Goal: Task Accomplishment & Management: Manage account settings

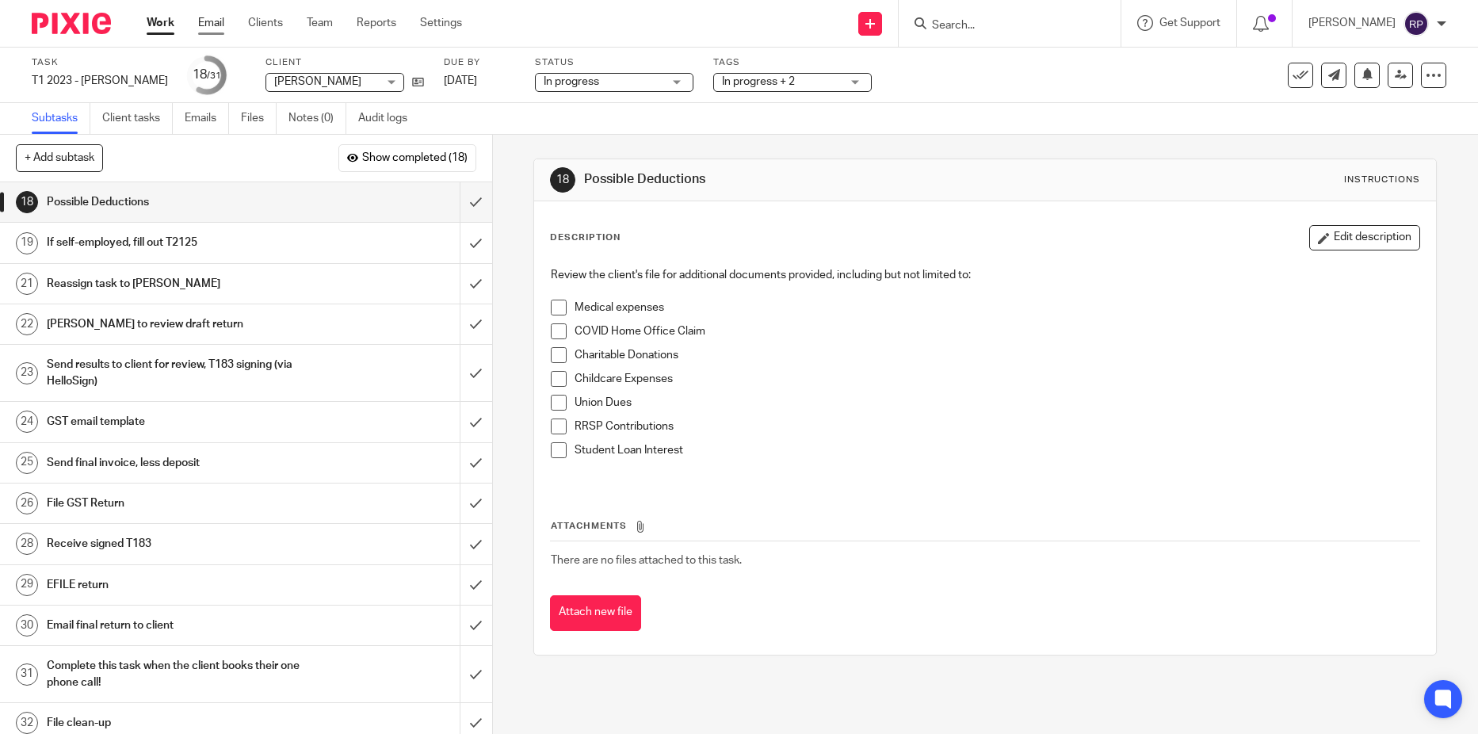
click at [218, 30] on link "Email" at bounding box center [211, 23] width 26 height 16
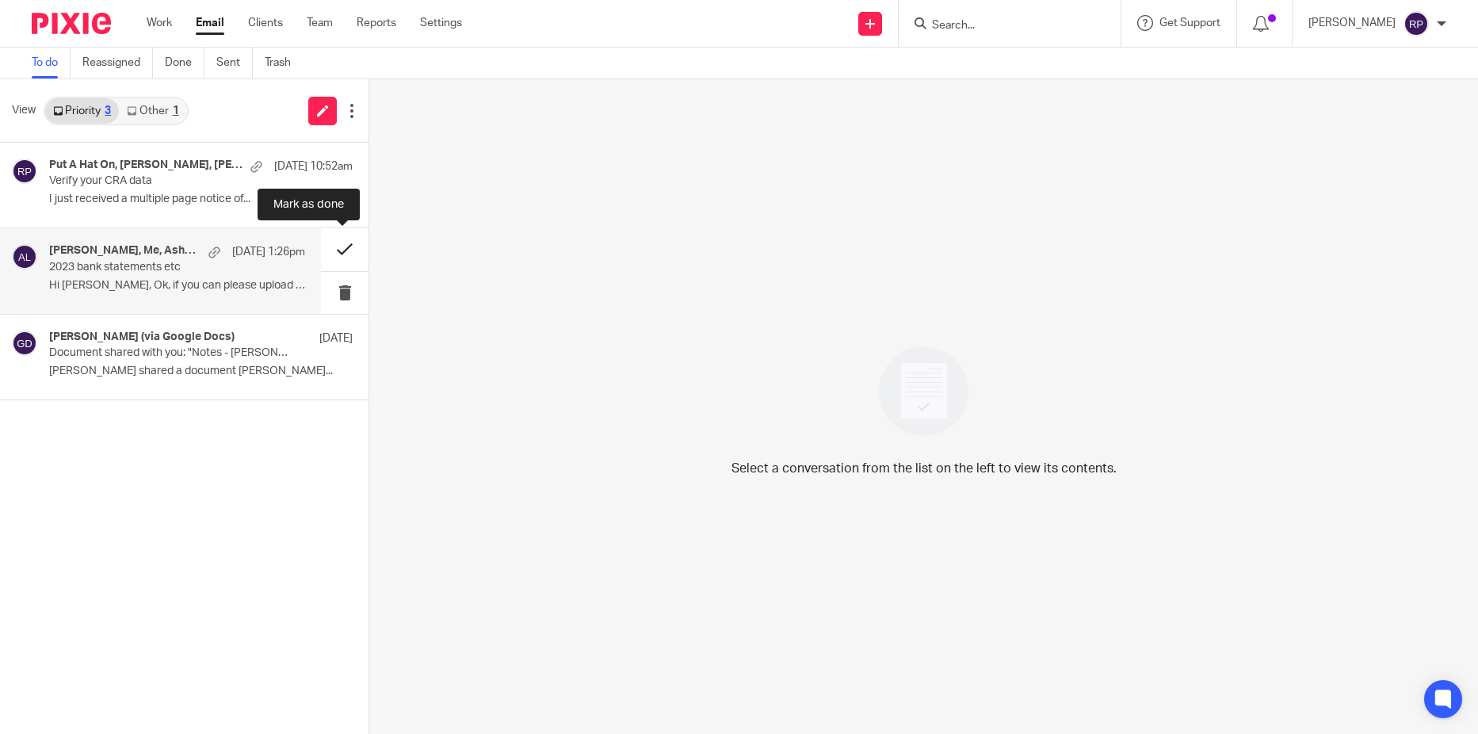
click at [340, 256] on button at bounding box center [345, 249] width 48 height 42
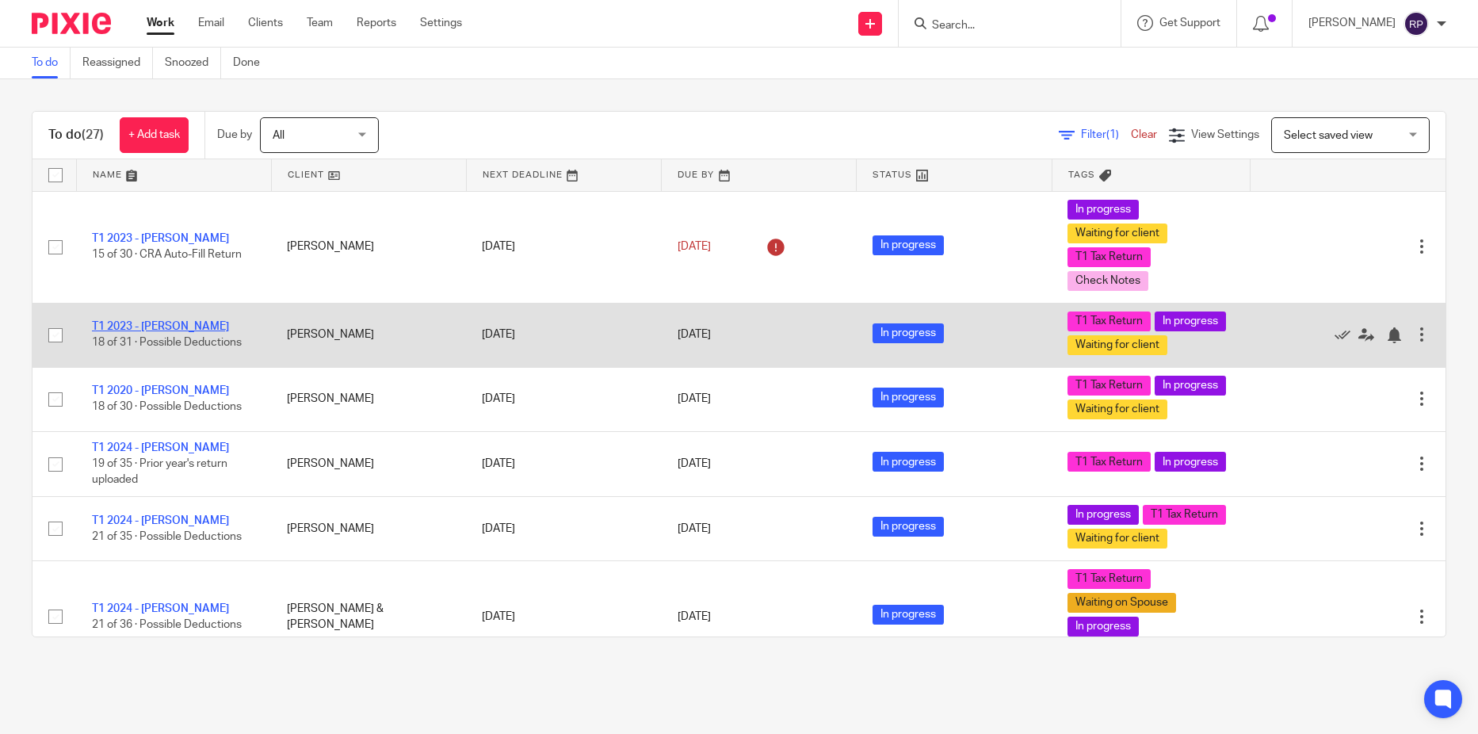
click at [206, 332] on link "T1 2023 - [PERSON_NAME]" at bounding box center [160, 326] width 137 height 11
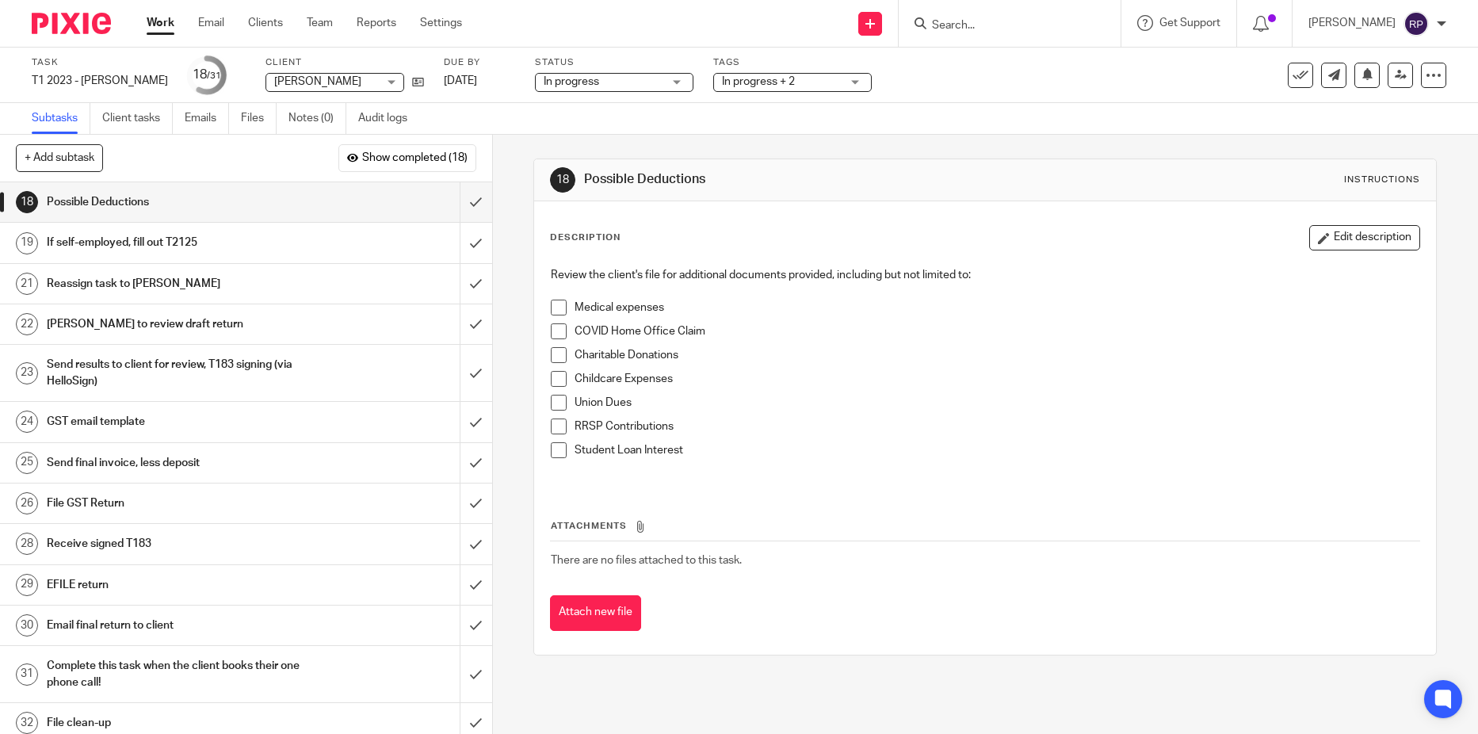
scroll to position [10, 0]
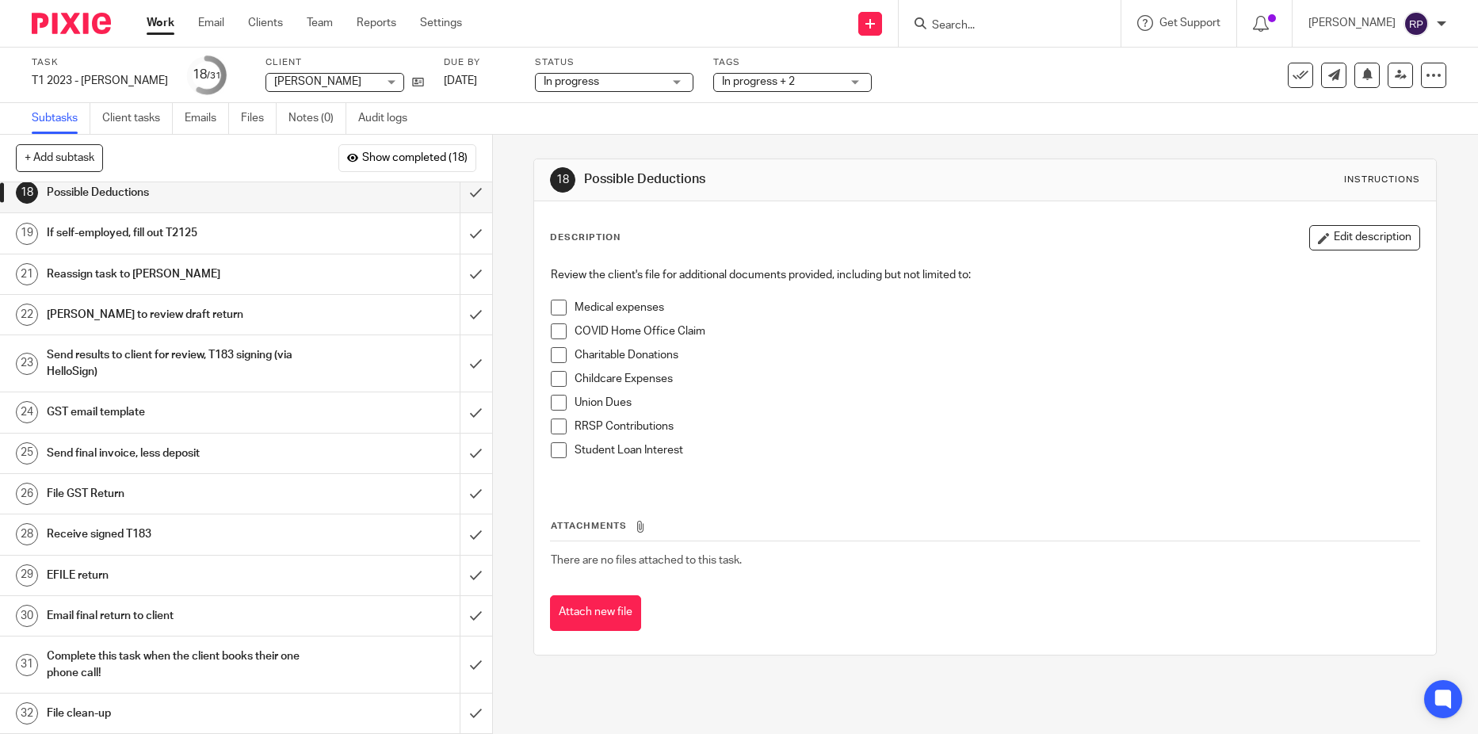
click at [214, 459] on h1 "Send final invoice, less deposit" at bounding box center [179, 453] width 265 height 24
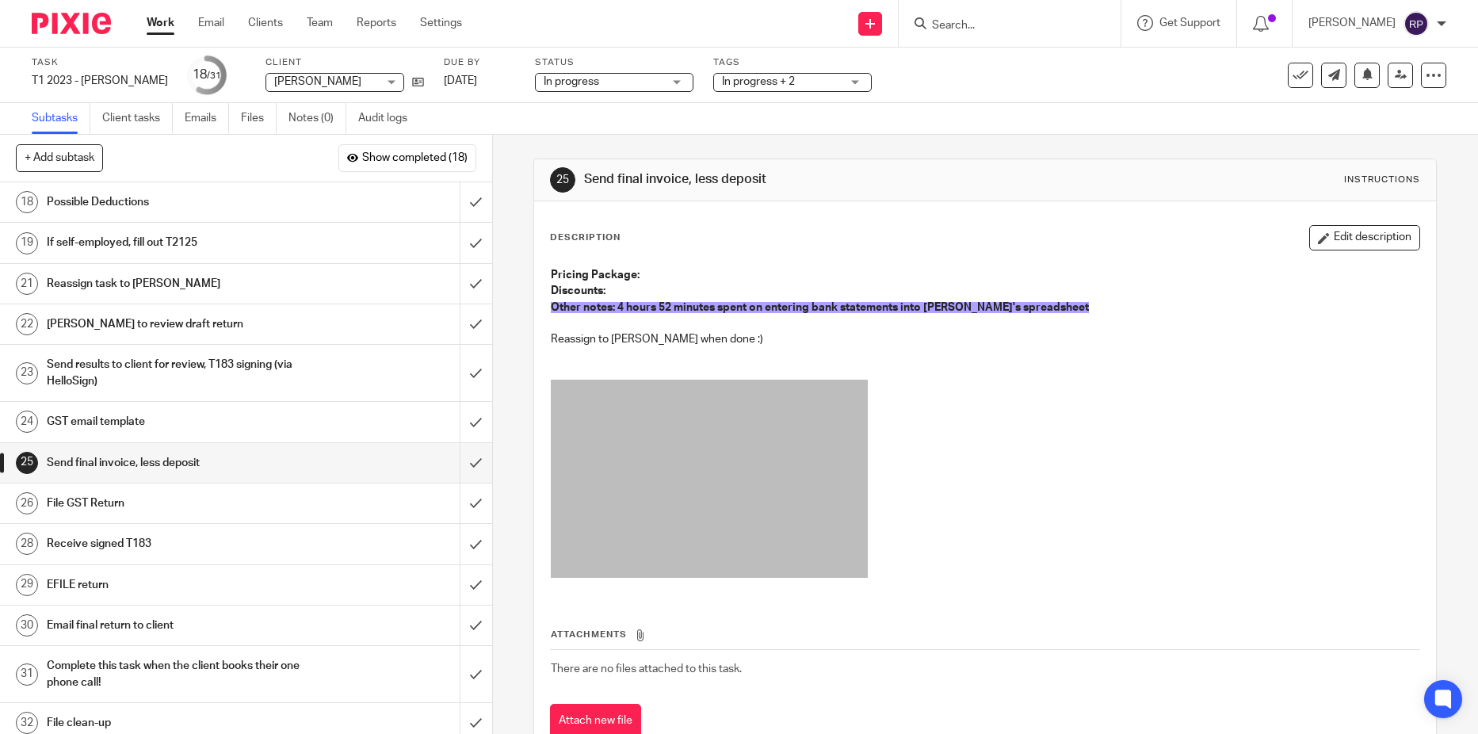
click at [1044, 304] on p "Other notes: 4 hours 52 minutes spent on entering bank statements into Ashya's …" at bounding box center [985, 308] width 869 height 16
click at [1323, 229] on button "Edit description" at bounding box center [1364, 237] width 111 height 25
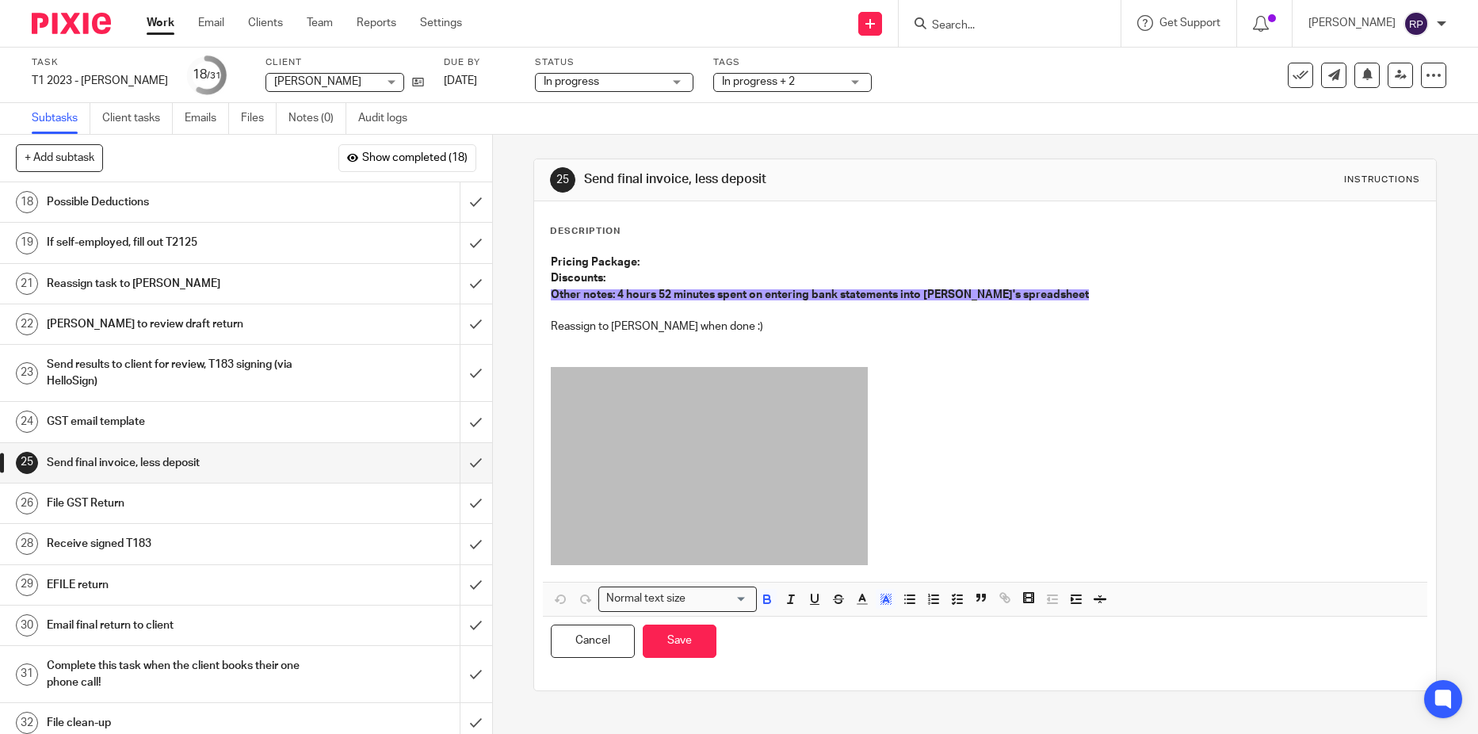
click at [1033, 294] on p "Other notes: 4 hours 52 minutes spent on entering bank statements into Ashya's …" at bounding box center [985, 295] width 869 height 16
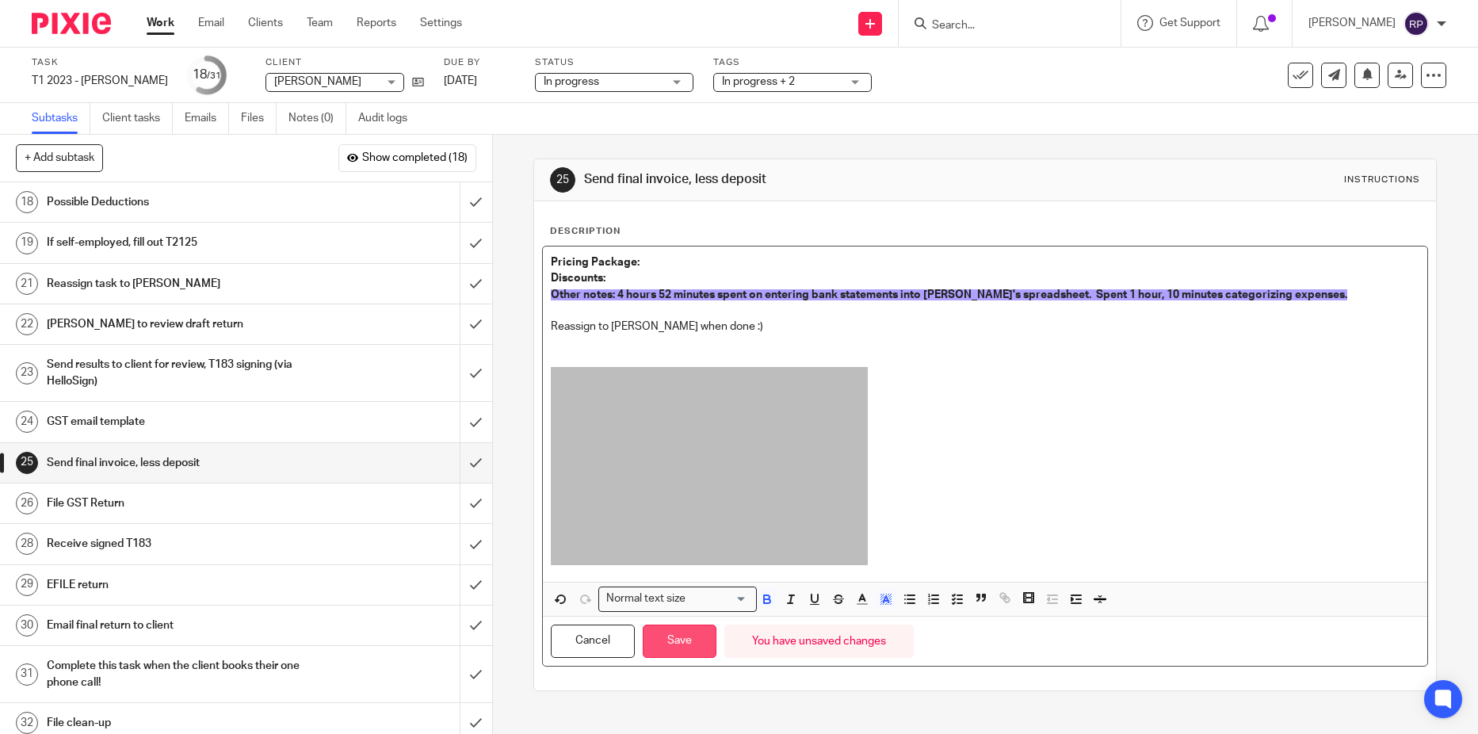
click at [690, 640] on button "Save" at bounding box center [680, 641] width 74 height 34
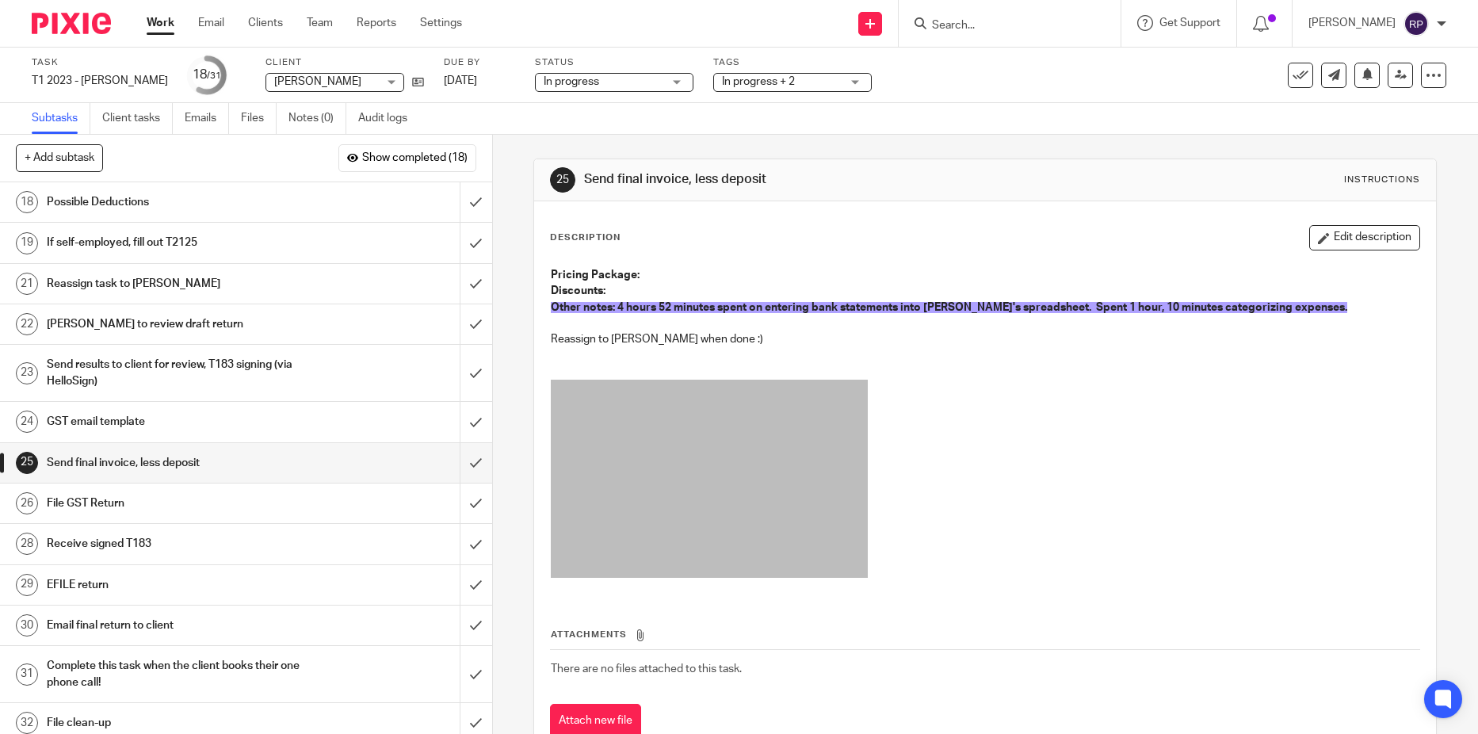
click at [166, 27] on link "Work" at bounding box center [161, 23] width 28 height 16
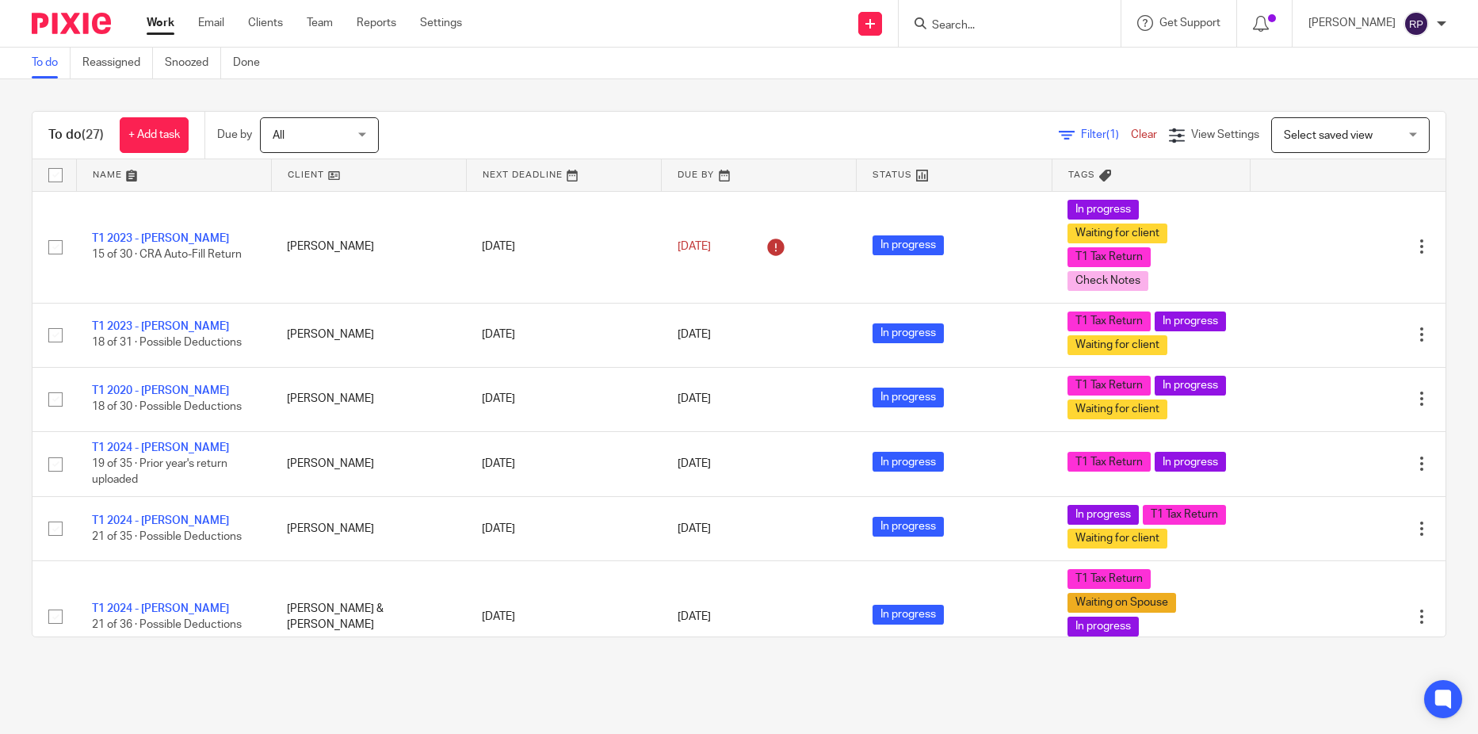
click at [364, 135] on div "All All" at bounding box center [319, 135] width 119 height 36
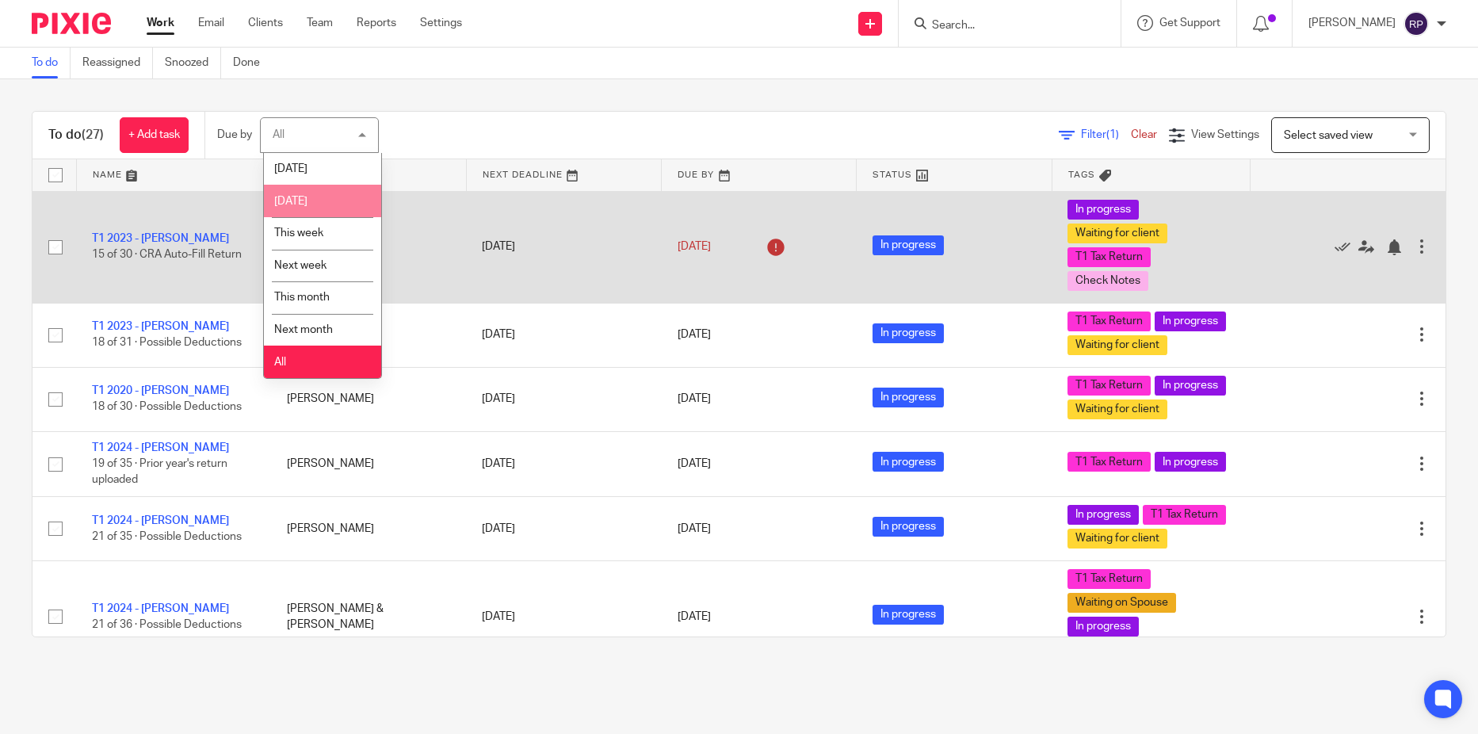
click at [330, 201] on li "Tomorrow" at bounding box center [322, 201] width 117 height 32
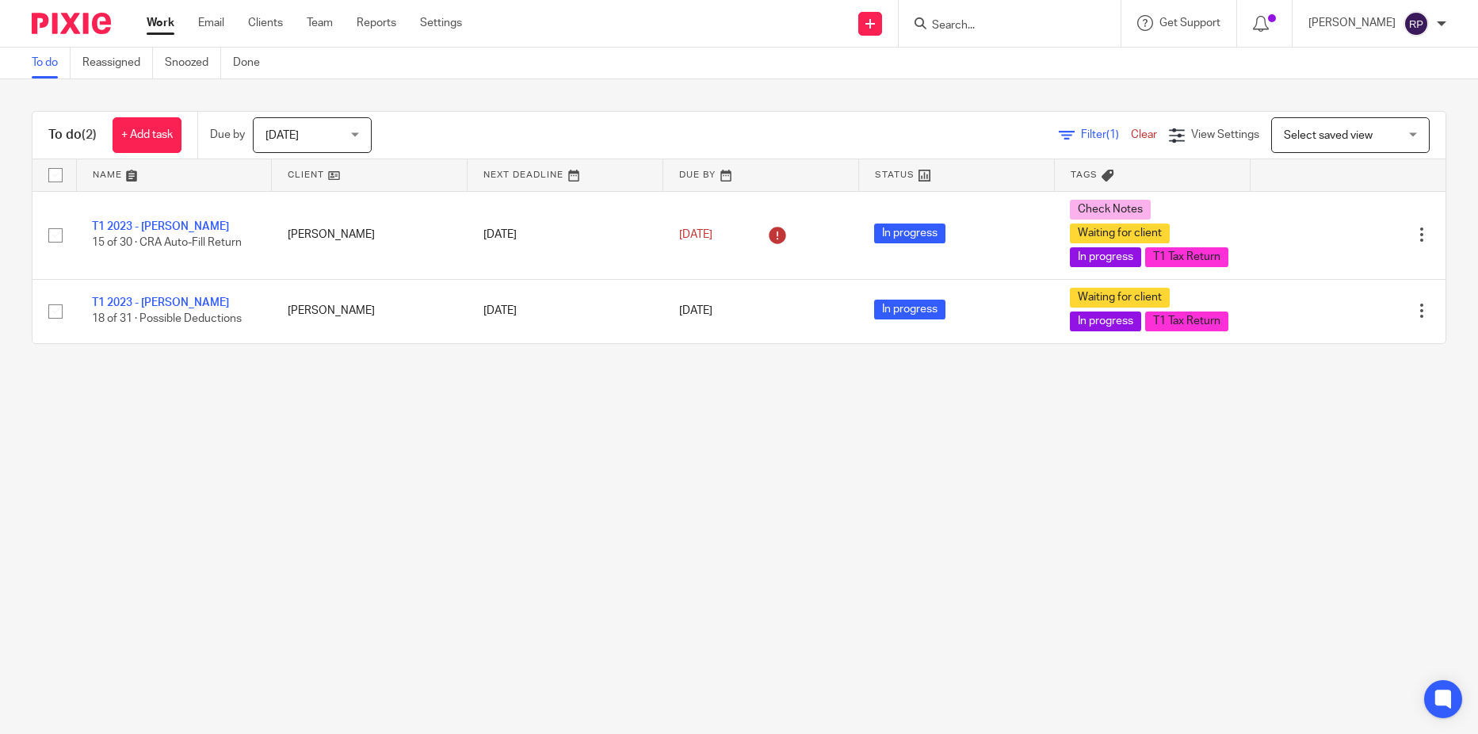
click at [360, 136] on div "Tomorrow Tomorrow" at bounding box center [312, 135] width 119 height 36
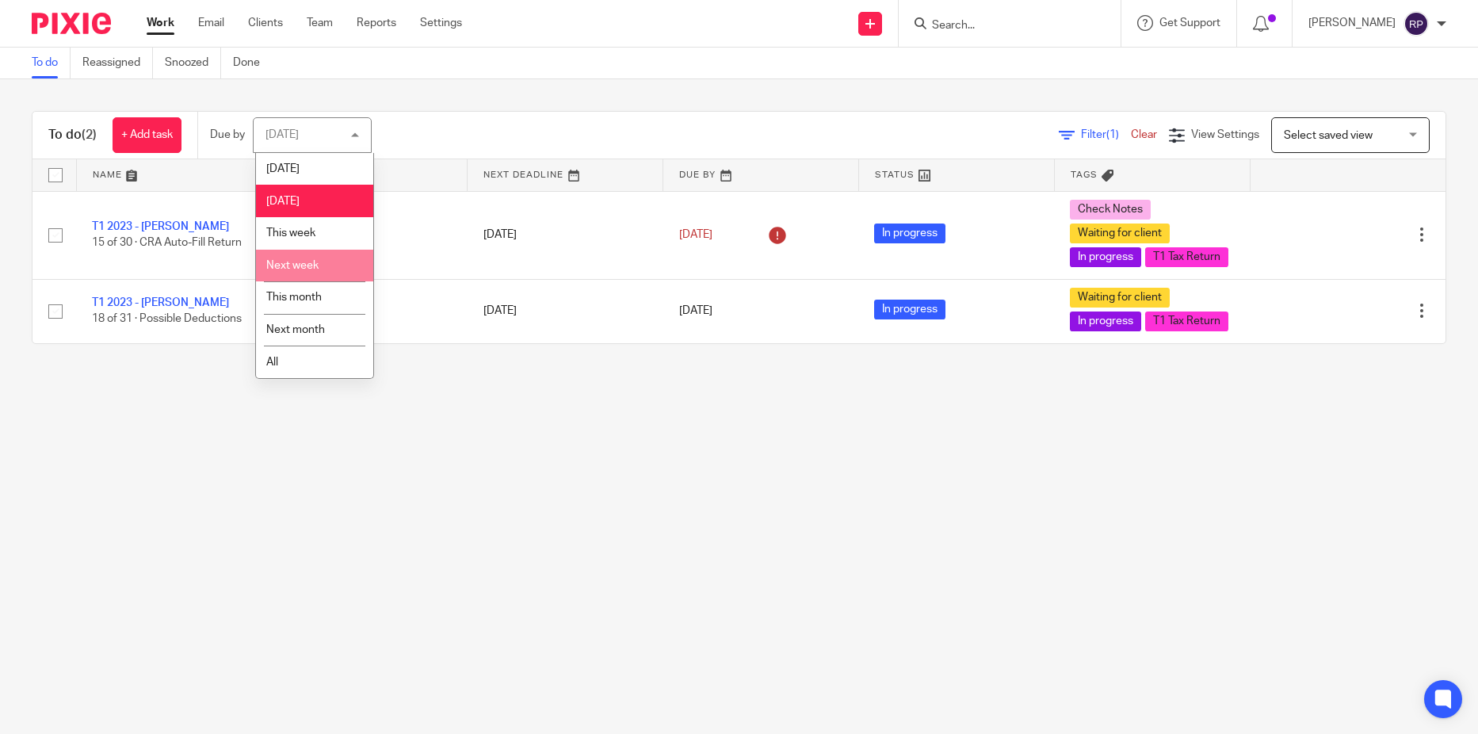
click at [314, 260] on span "Next week" at bounding box center [292, 265] width 52 height 11
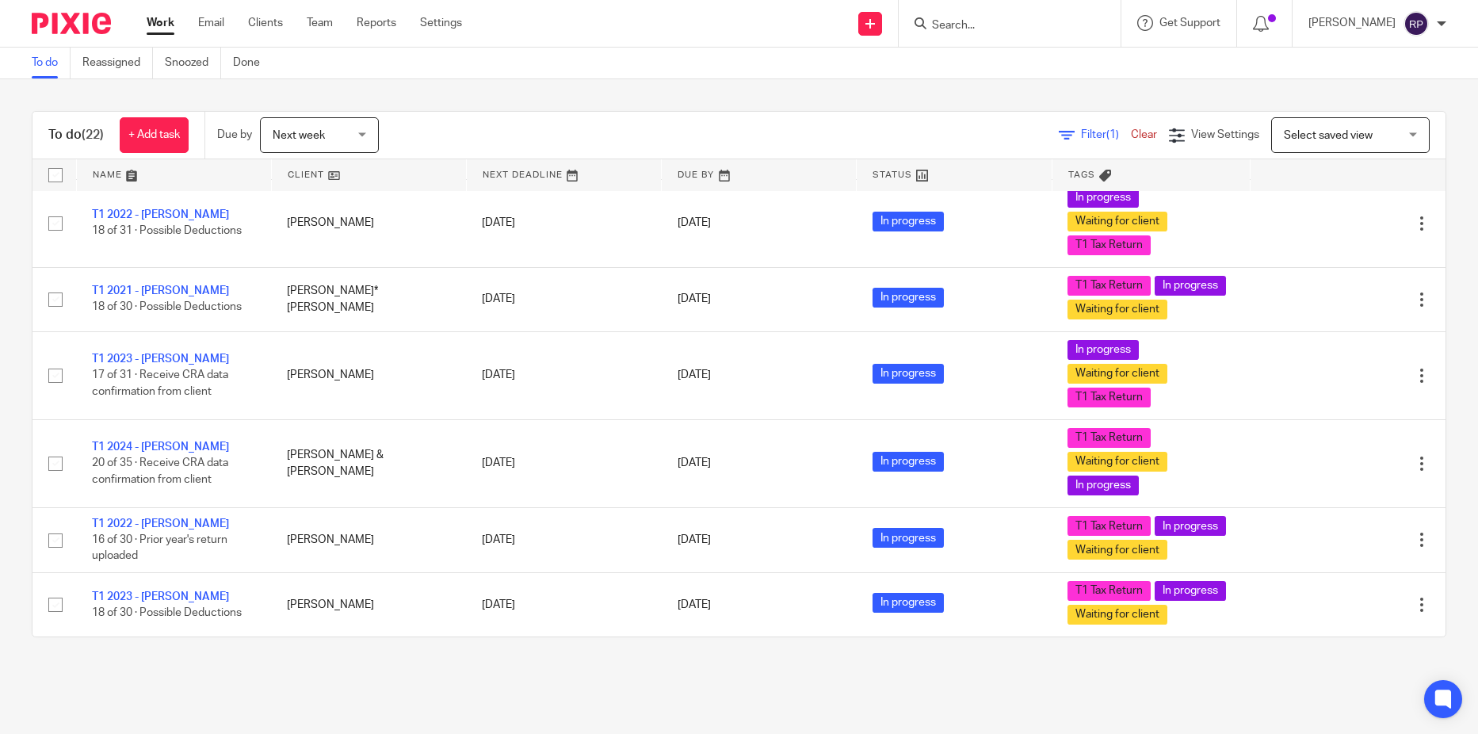
scroll to position [1538, 0]
